Goal: Task Accomplishment & Management: Use online tool/utility

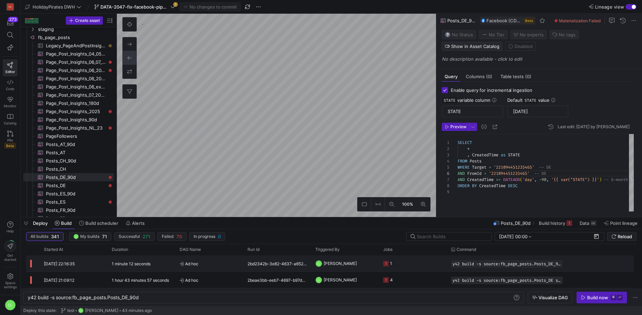
click at [396, 263] on y42-job-status-cell-renderer "1" at bounding box center [413, 263] width 60 height 15
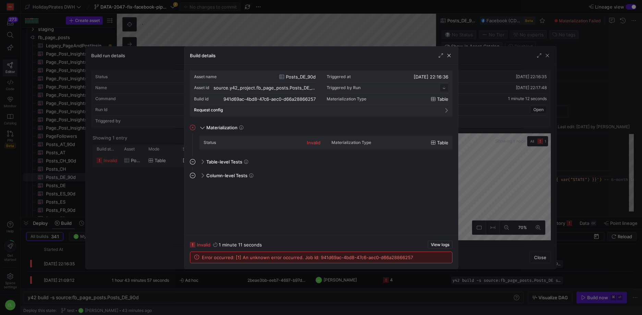
scroll to position [62, 0]
click at [452, 56] on div "Build details" at bounding box center [320, 56] width 273 height 18
click at [447, 56] on span "button" at bounding box center [448, 55] width 7 height 7
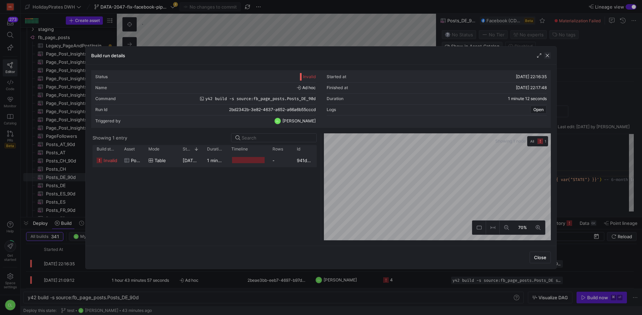
click at [547, 57] on span "button" at bounding box center [547, 55] width 7 height 7
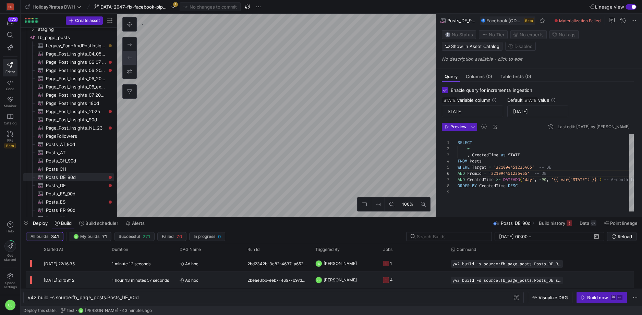
click at [406, 274] on y42-job-status-cell-renderer "4" at bounding box center [413, 279] width 60 height 15
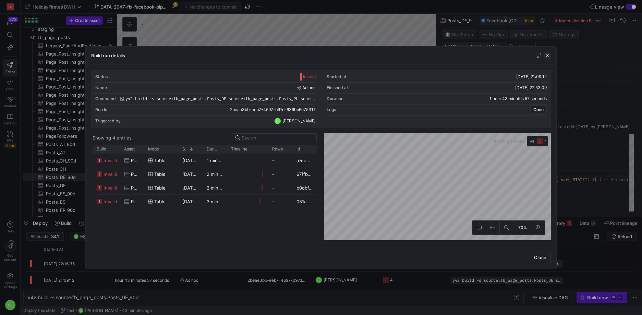
click at [550, 56] on span "button" at bounding box center [547, 55] width 7 height 7
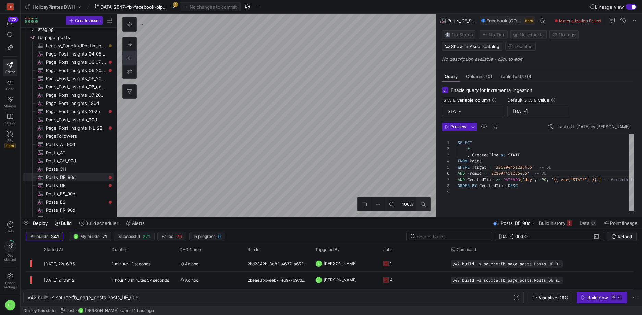
type textarea "SELECT * , CreatedTime as STATE FROM Posts WHERE Target = '221094451235465' -- …"
type textarea "y42 build -s source:fb_page_posts.Posts_DE"
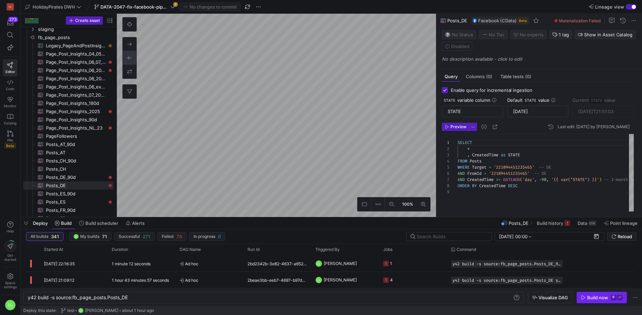
click at [590, 293] on span "button" at bounding box center [601, 297] width 50 height 11
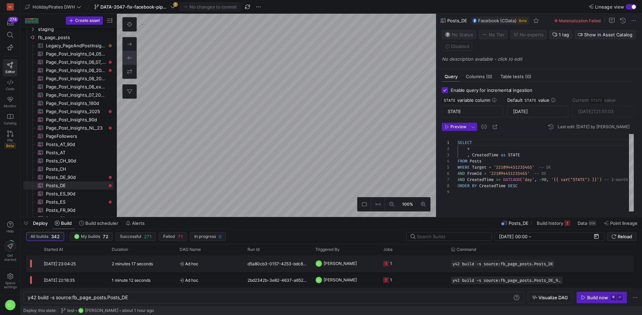
click at [257, 265] on div "d5a80cb3-0157-4253-bdc8-319b98a3713f" at bounding box center [277, 263] width 68 height 16
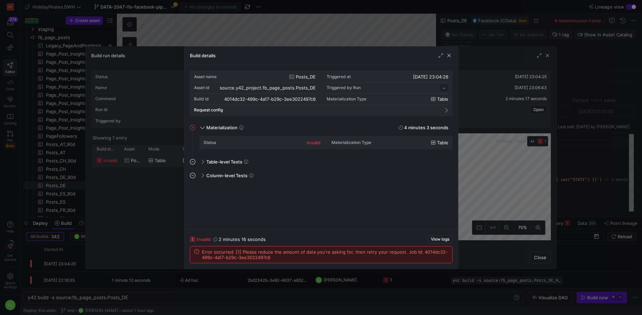
scroll to position [62, 0]
click at [449, 54] on span "button" at bounding box center [448, 55] width 7 height 7
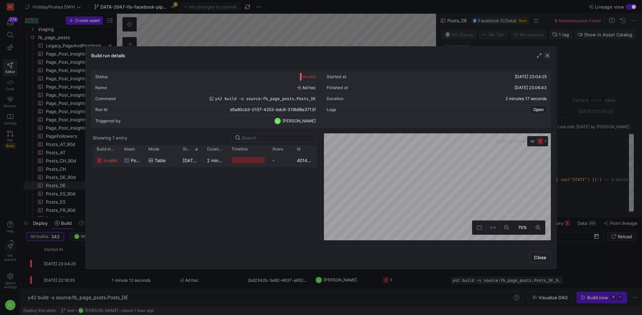
click at [549, 55] on span "button" at bounding box center [547, 55] width 7 height 7
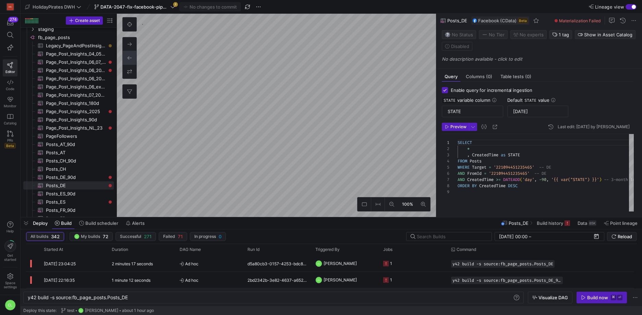
type textarea "SELECT * , CreatedTime as STATE FROM Posts WHERE Target = '221094451235465' -- …"
type textarea "y42 build -s source:fb_page_posts.Posts_DE_90d"
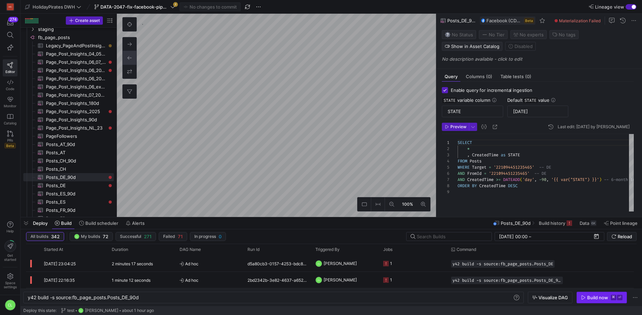
click at [587, 299] on div "Build now" at bounding box center [597, 297] width 21 height 5
click at [592, 224] on div "6K" at bounding box center [593, 222] width 6 height 5
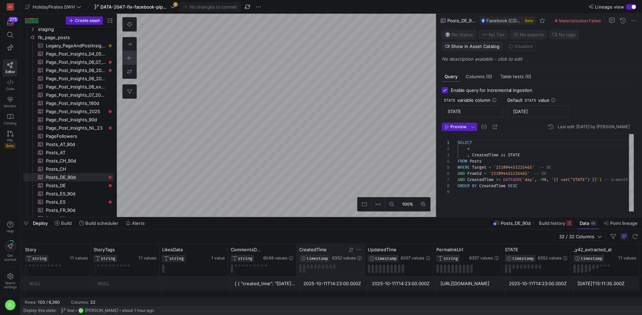
click at [351, 248] on icon at bounding box center [351, 249] width 2 height 5
click at [351, 251] on icon at bounding box center [351, 249] width 2 height 5
click at [364, 225] on div "Deploy Build Build scheduler Alerts Posts_DE_90d Build history Data 6K Point li…" at bounding box center [331, 223] width 621 height 12
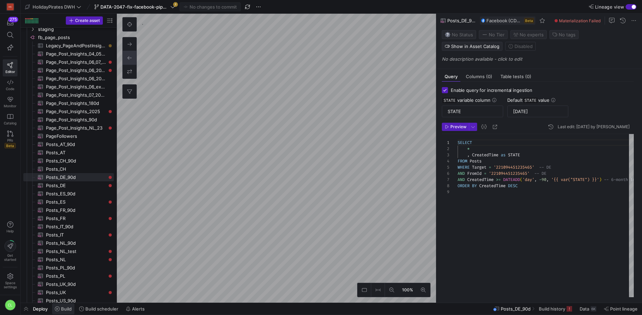
click at [68, 307] on span "Build" at bounding box center [66, 308] width 11 height 5
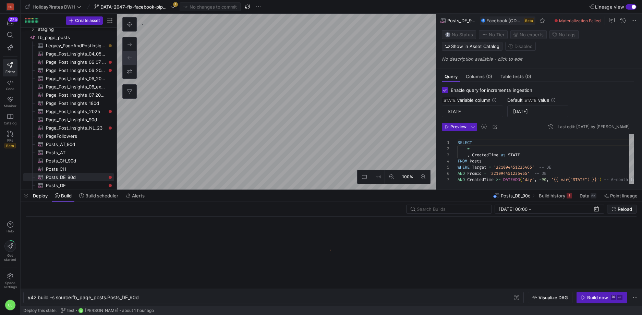
scroll to position [0, 111]
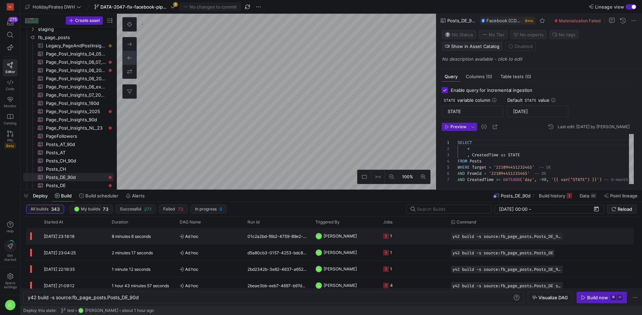
click at [351, 244] on div "CL [PERSON_NAME]" at bounding box center [345, 236] width 68 height 16
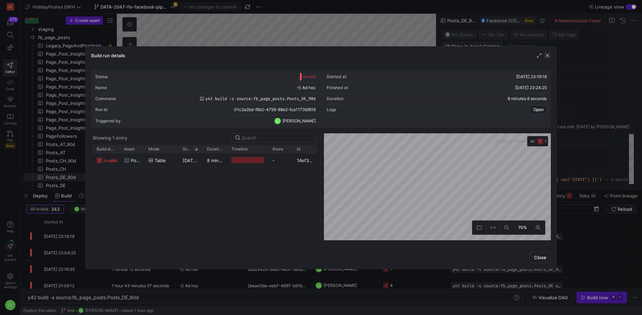
click at [547, 57] on span "button" at bounding box center [547, 55] width 7 height 7
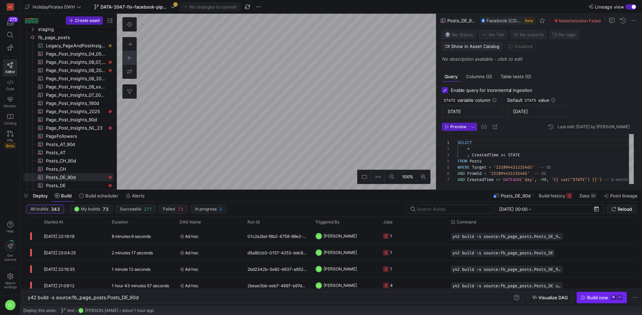
click at [582, 296] on icon "button" at bounding box center [583, 297] width 5 height 5
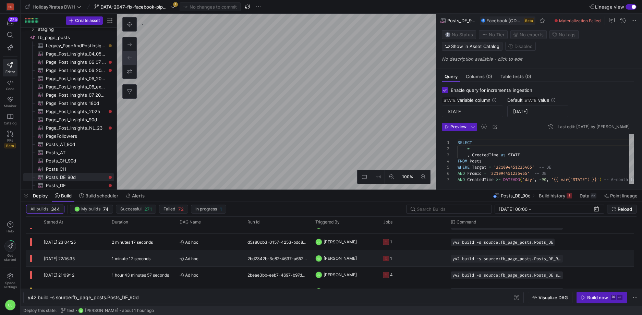
scroll to position [31, 0]
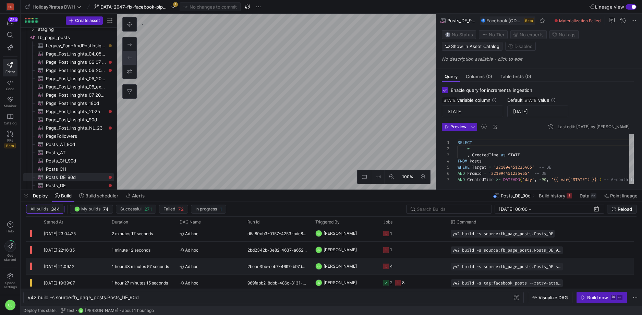
click at [403, 266] on y42-job-status-cell-renderer "4" at bounding box center [413, 265] width 60 height 15
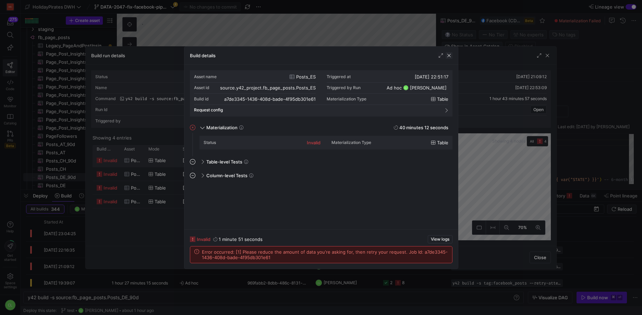
click at [446, 55] on span "button" at bounding box center [448, 55] width 7 height 7
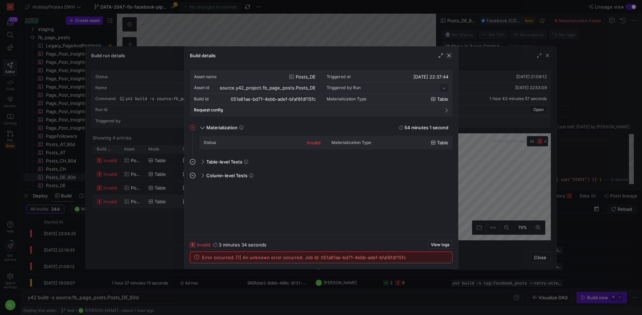
click at [451, 57] on span "button" at bounding box center [448, 55] width 7 height 7
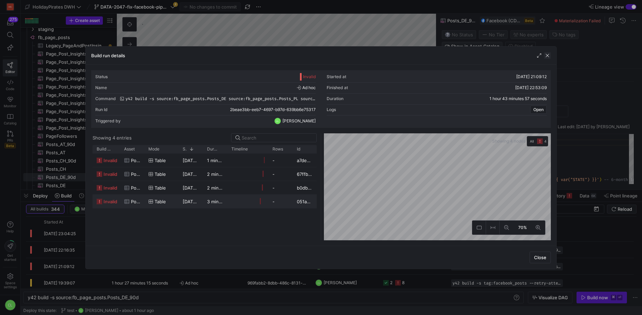
click at [548, 56] on span "button" at bounding box center [547, 55] width 7 height 7
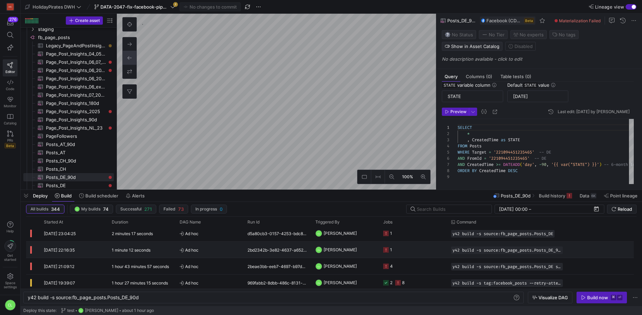
scroll to position [0, 0]
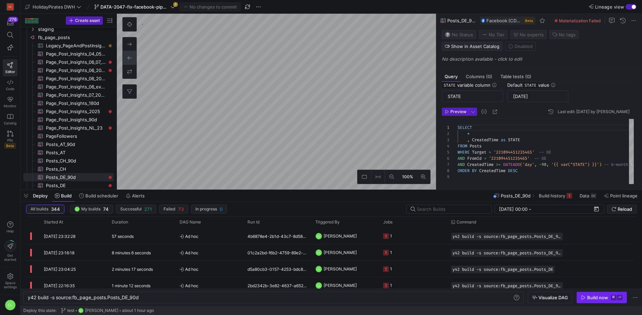
click at [586, 295] on span "Build now ⌘ ⏎" at bounding box center [601, 297] width 41 height 5
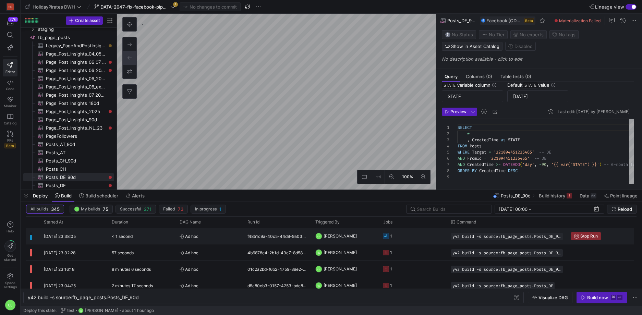
click at [427, 240] on y42-job-status-cell-renderer "1" at bounding box center [413, 235] width 60 height 15
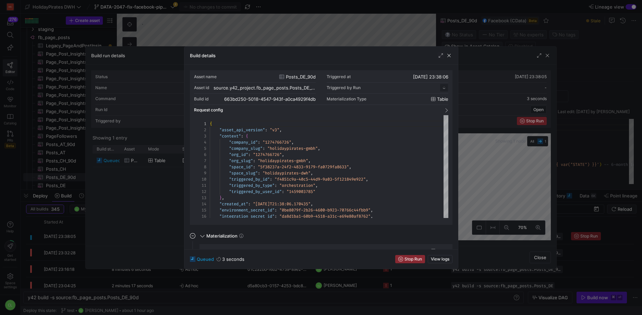
scroll to position [62, 0]
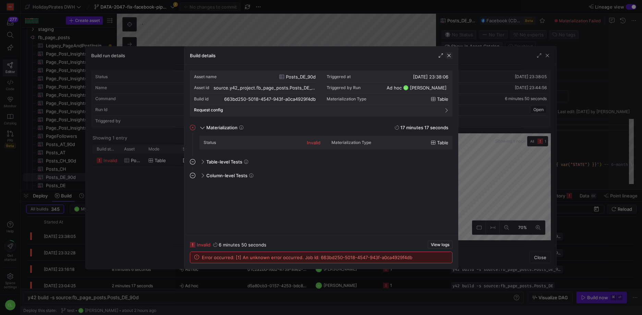
click at [450, 54] on span "button" at bounding box center [448, 55] width 7 height 7
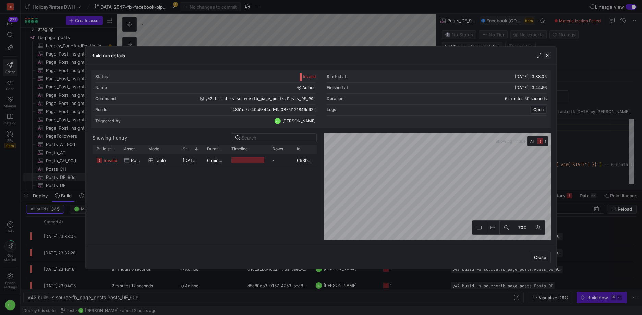
click at [544, 54] on span "button" at bounding box center [547, 55] width 7 height 7
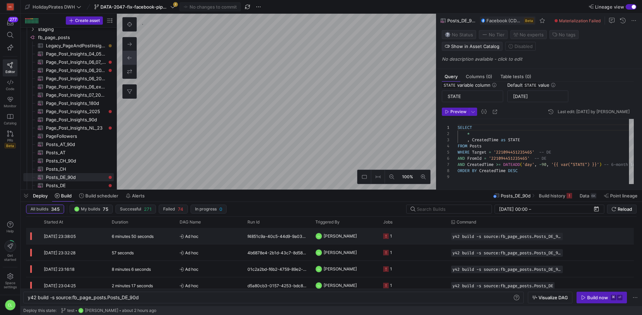
click at [421, 235] on y42-job-status-cell-renderer "1" at bounding box center [413, 235] width 60 height 15
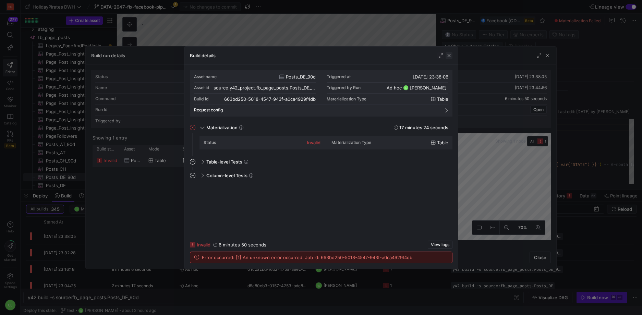
click at [449, 55] on span "button" at bounding box center [448, 55] width 7 height 7
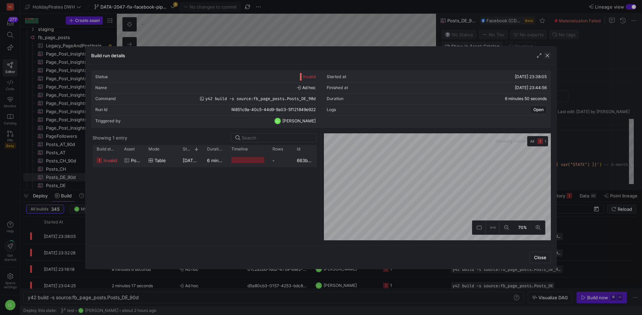
click at [548, 57] on span "button" at bounding box center [547, 55] width 7 height 7
